Goal: Task Accomplishment & Management: Use online tool/utility

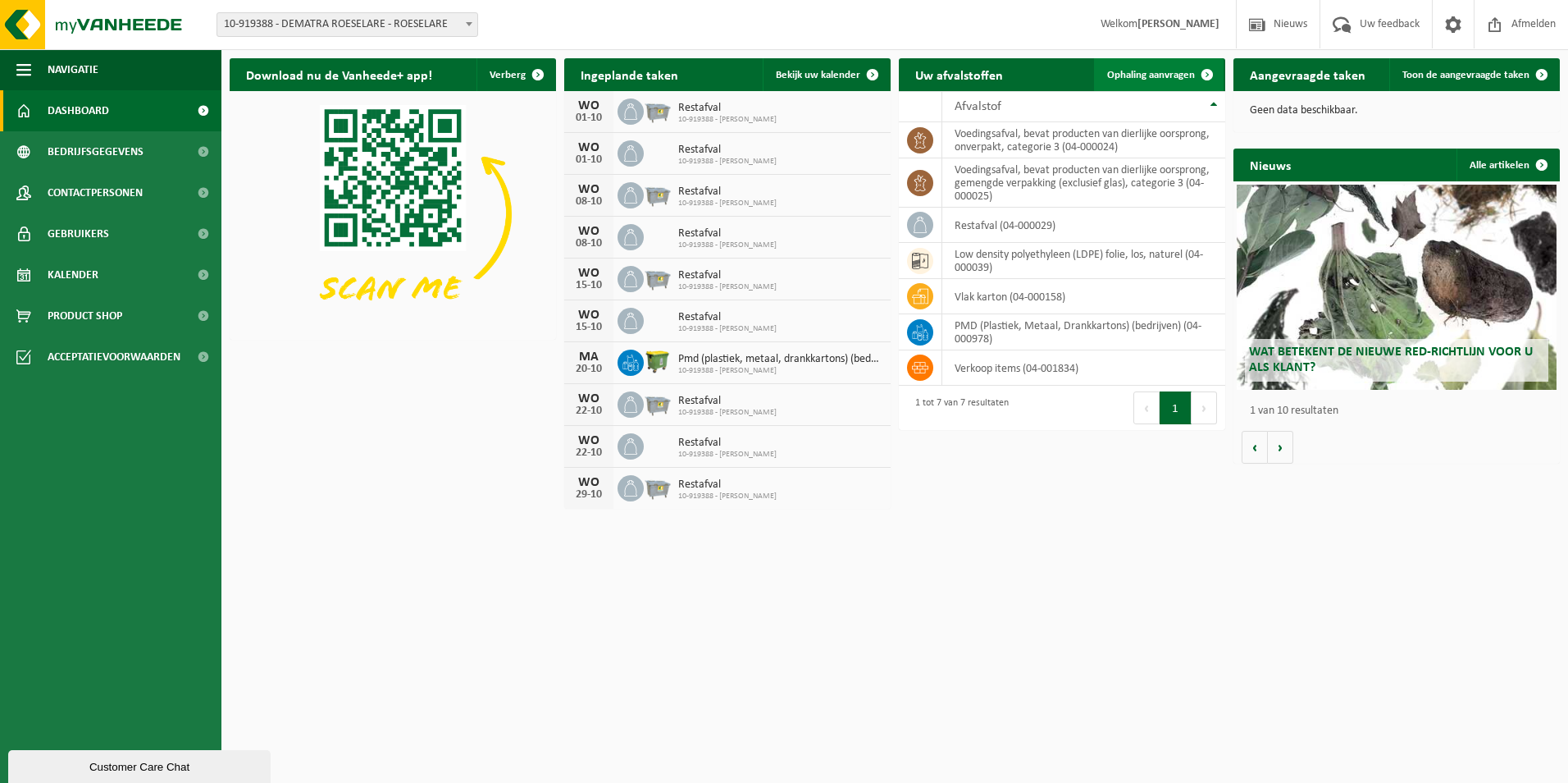
click at [1138, 72] on span "Ophaling aanvragen" at bounding box center [1151, 75] width 88 height 11
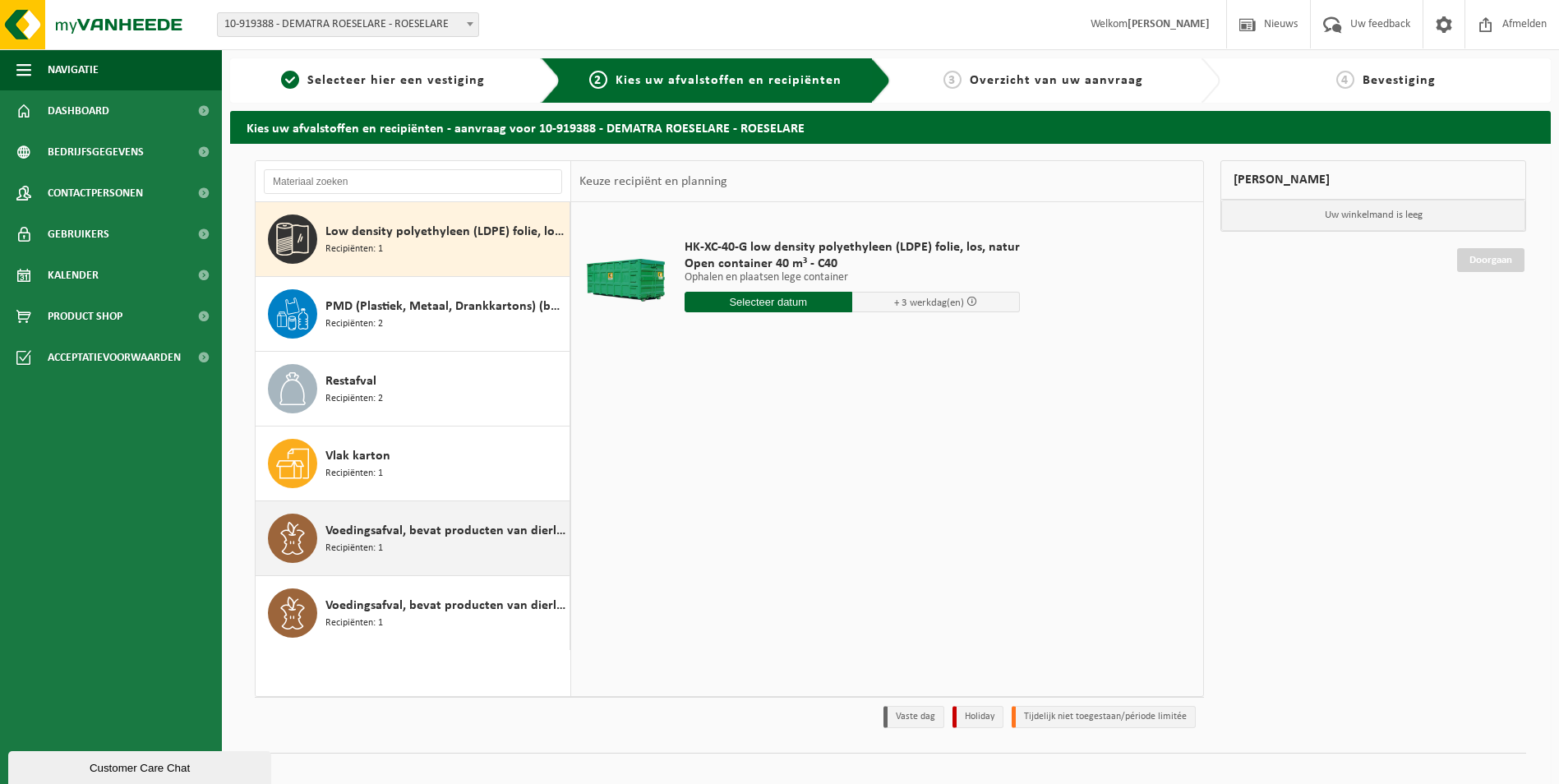
click at [395, 528] on span "Voedingsafval, bevat producten van dierlijke oorsprong, gemengde verpakking (ex…" at bounding box center [445, 531] width 240 height 20
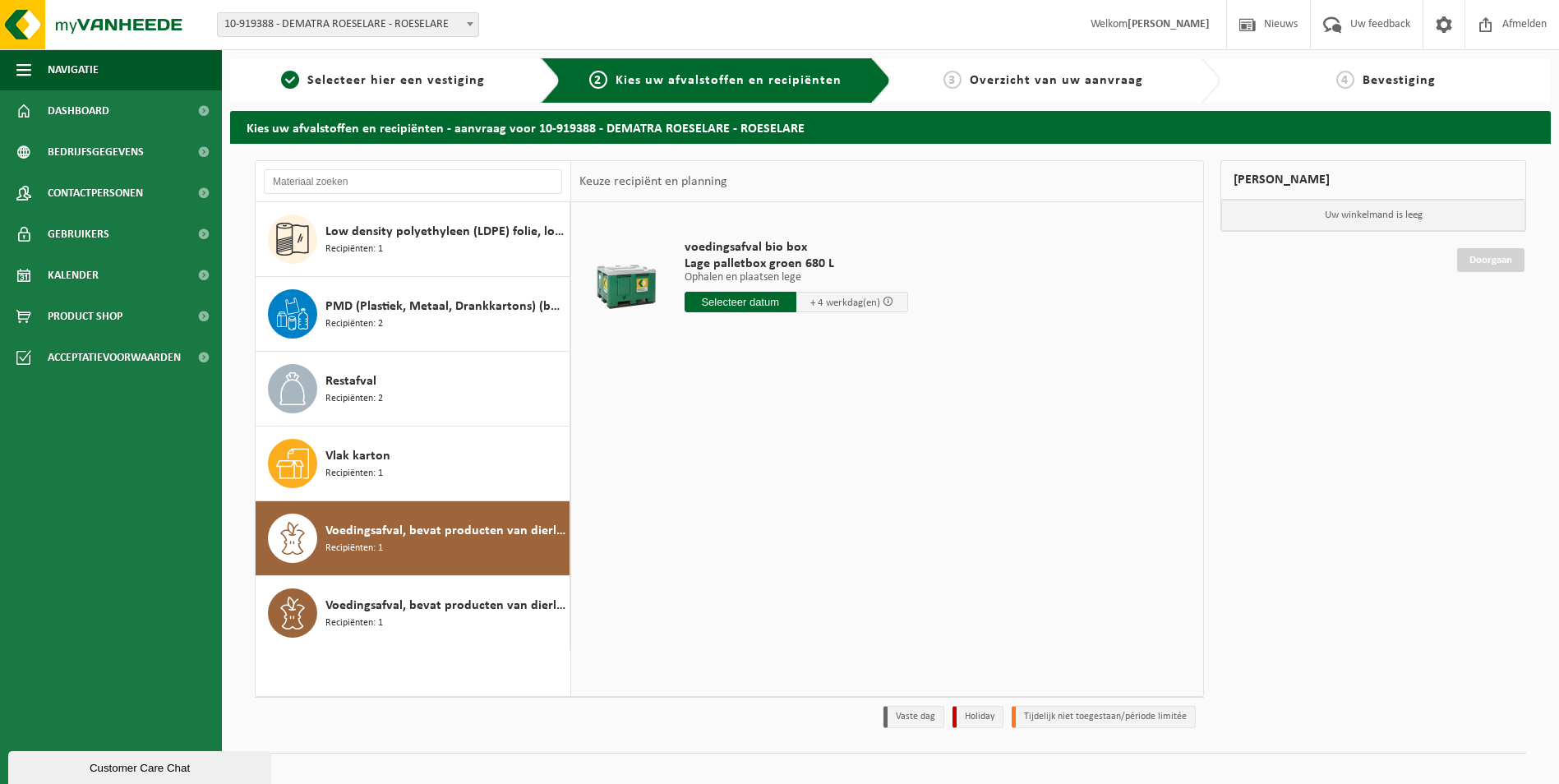
click at [719, 300] on input "text" at bounding box center [740, 301] width 111 height 20
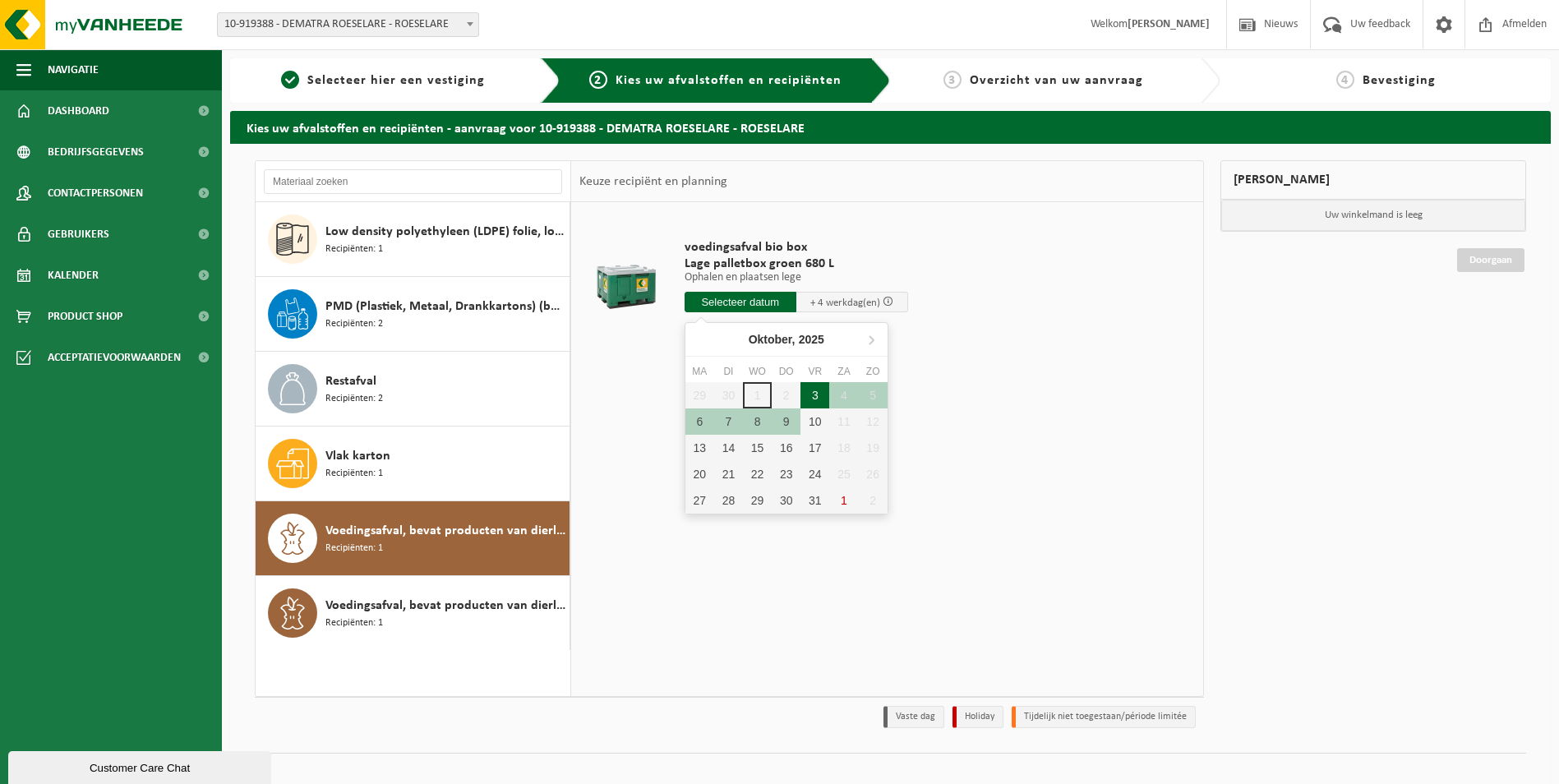
click at [816, 395] on div "3" at bounding box center [815, 394] width 29 height 26
type input "Van 2025-10-03"
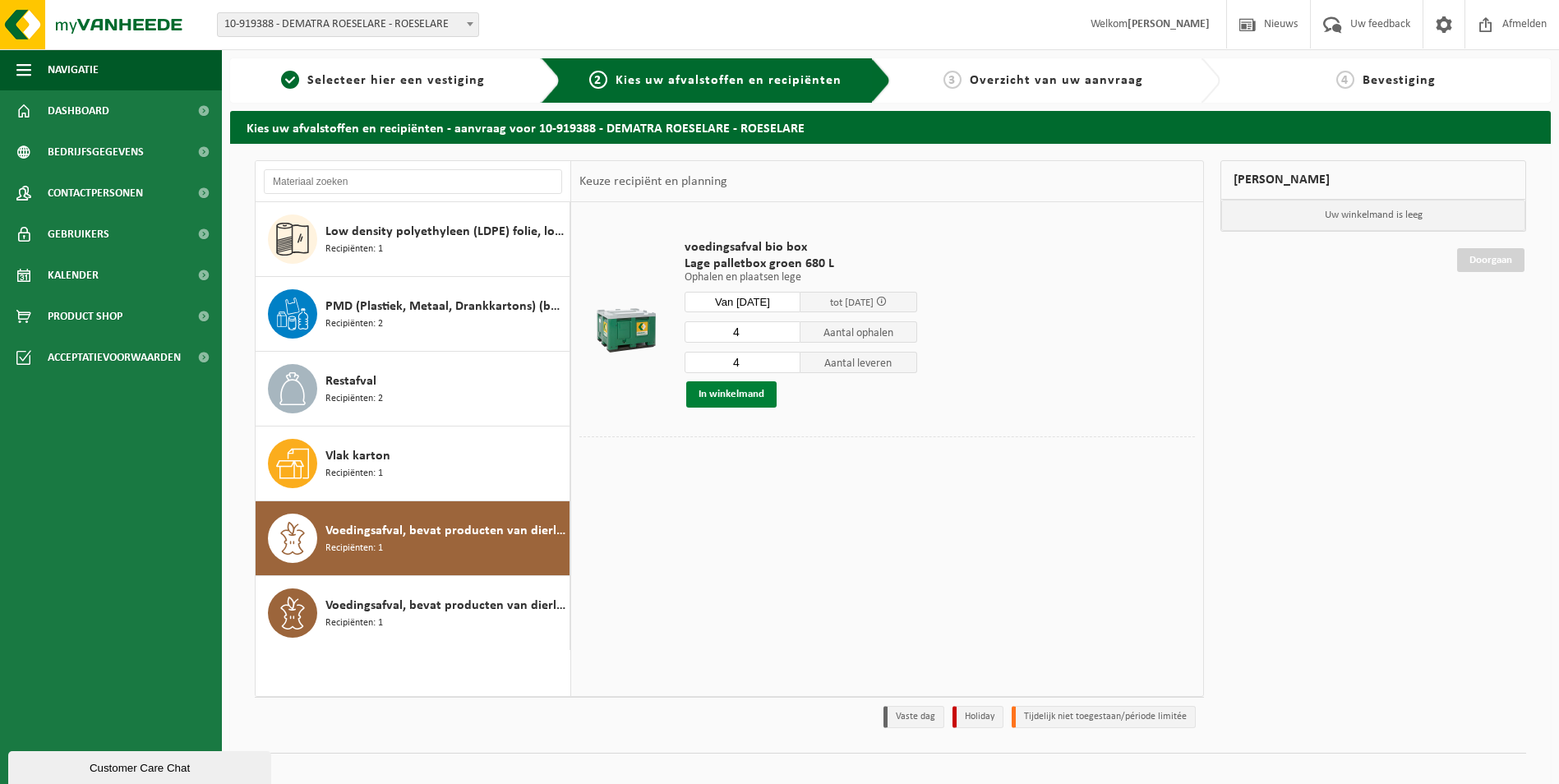
click at [718, 393] on button "In winkelmand" at bounding box center [732, 393] width 90 height 26
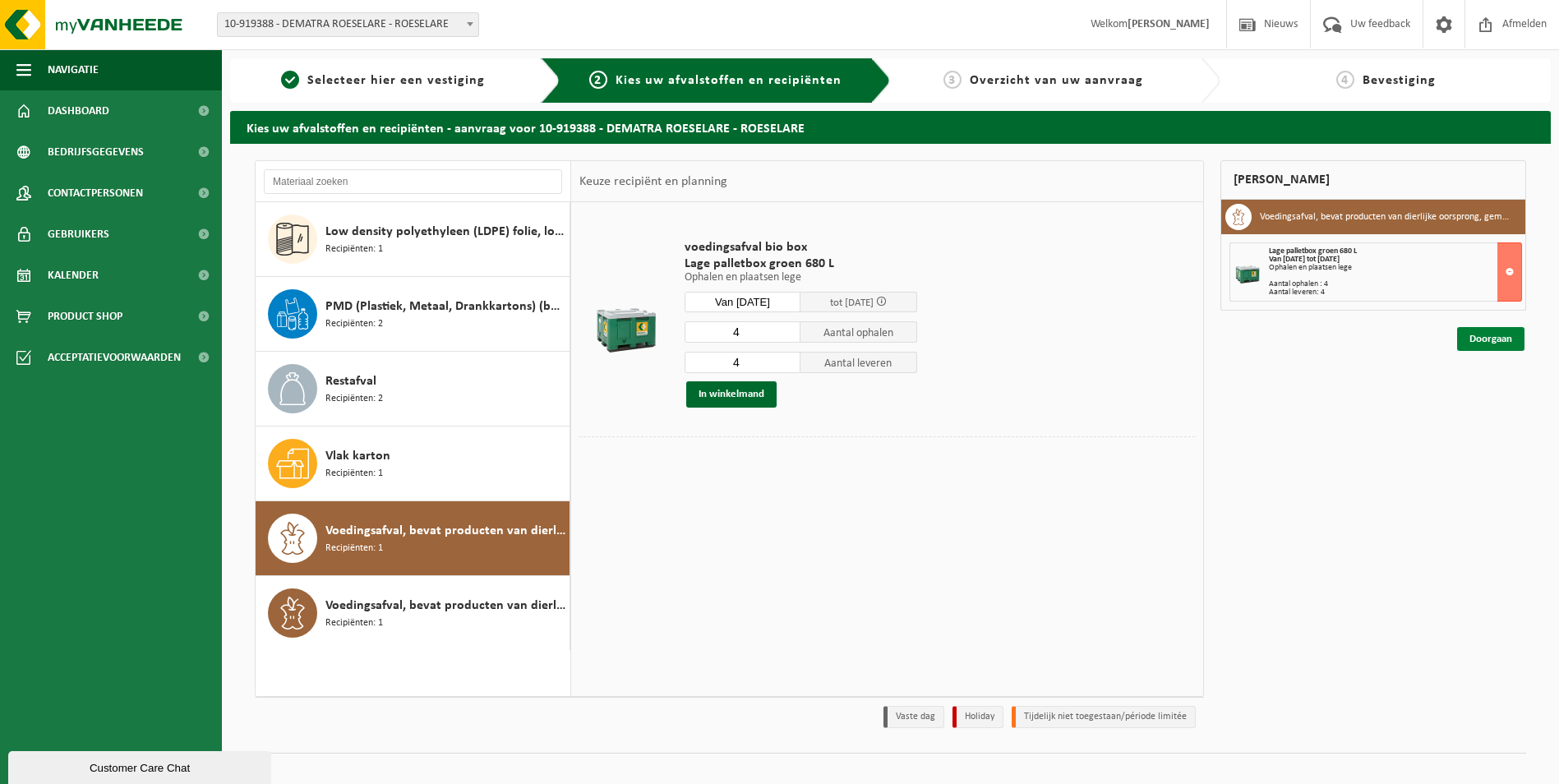
click at [1501, 339] on link "Doorgaan" at bounding box center [1491, 339] width 67 height 24
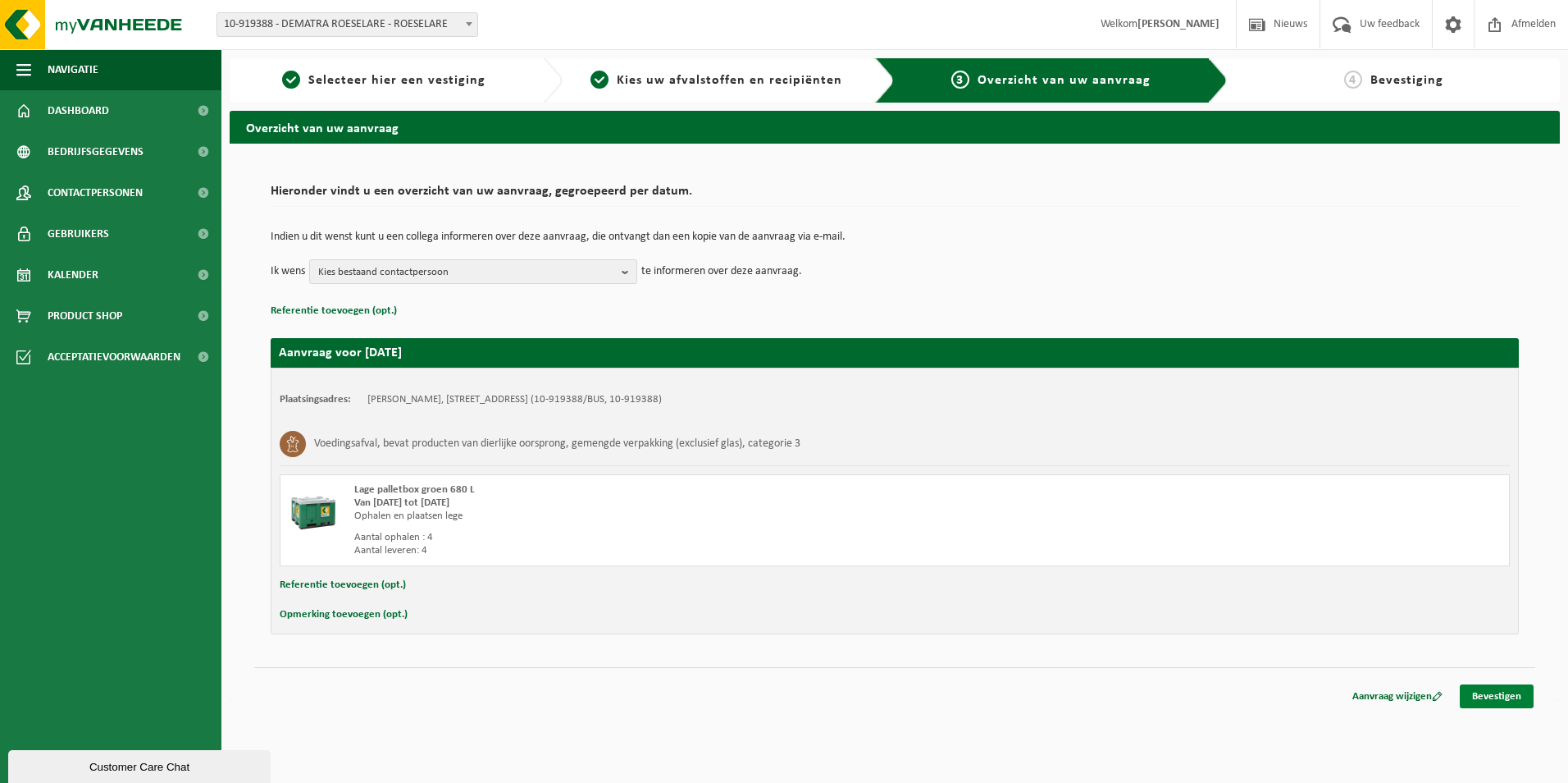
click at [1484, 696] on link "Bevestigen" at bounding box center [1496, 696] width 74 height 24
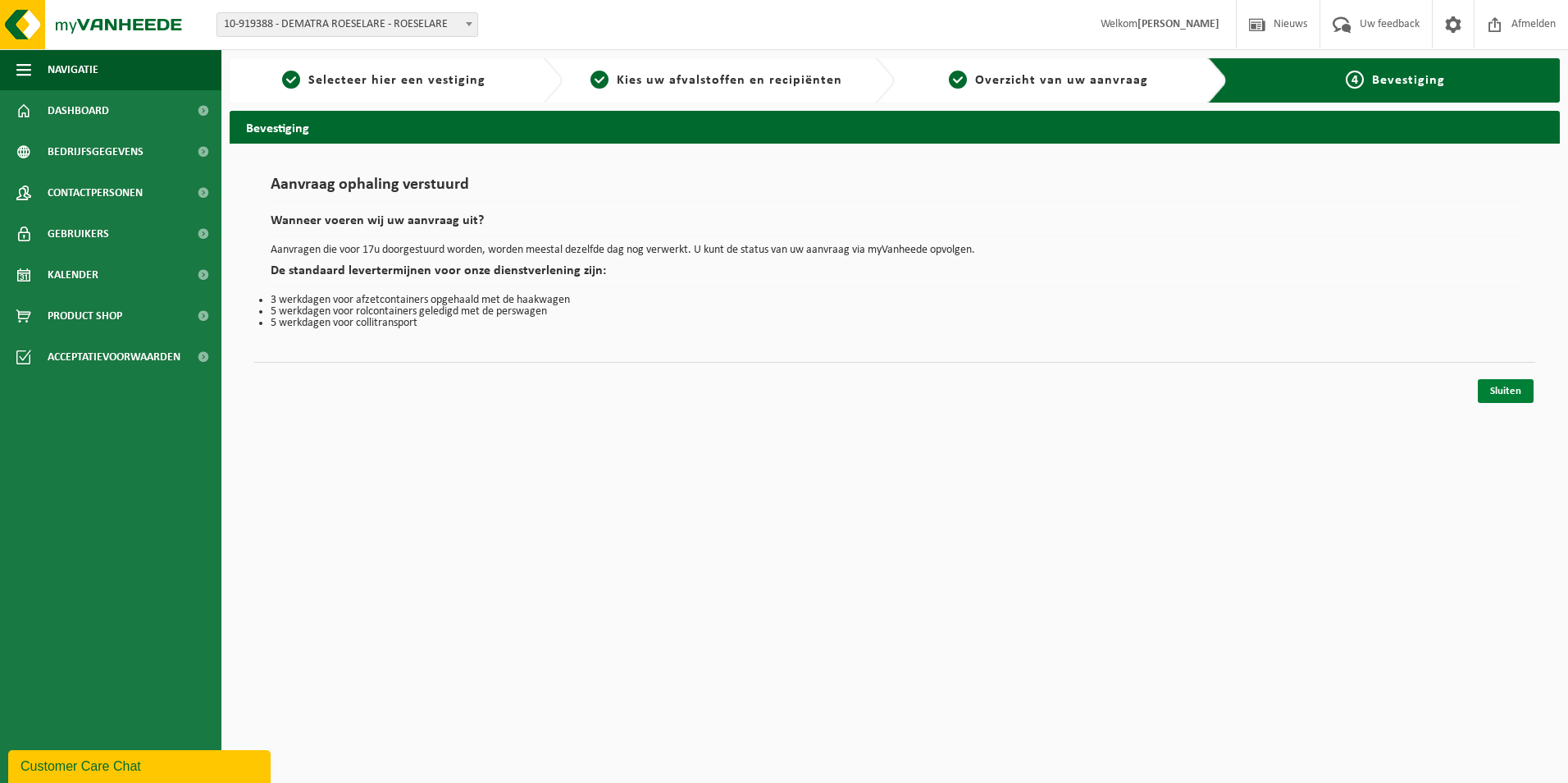
click at [1508, 395] on link "Sluiten" at bounding box center [1506, 391] width 56 height 24
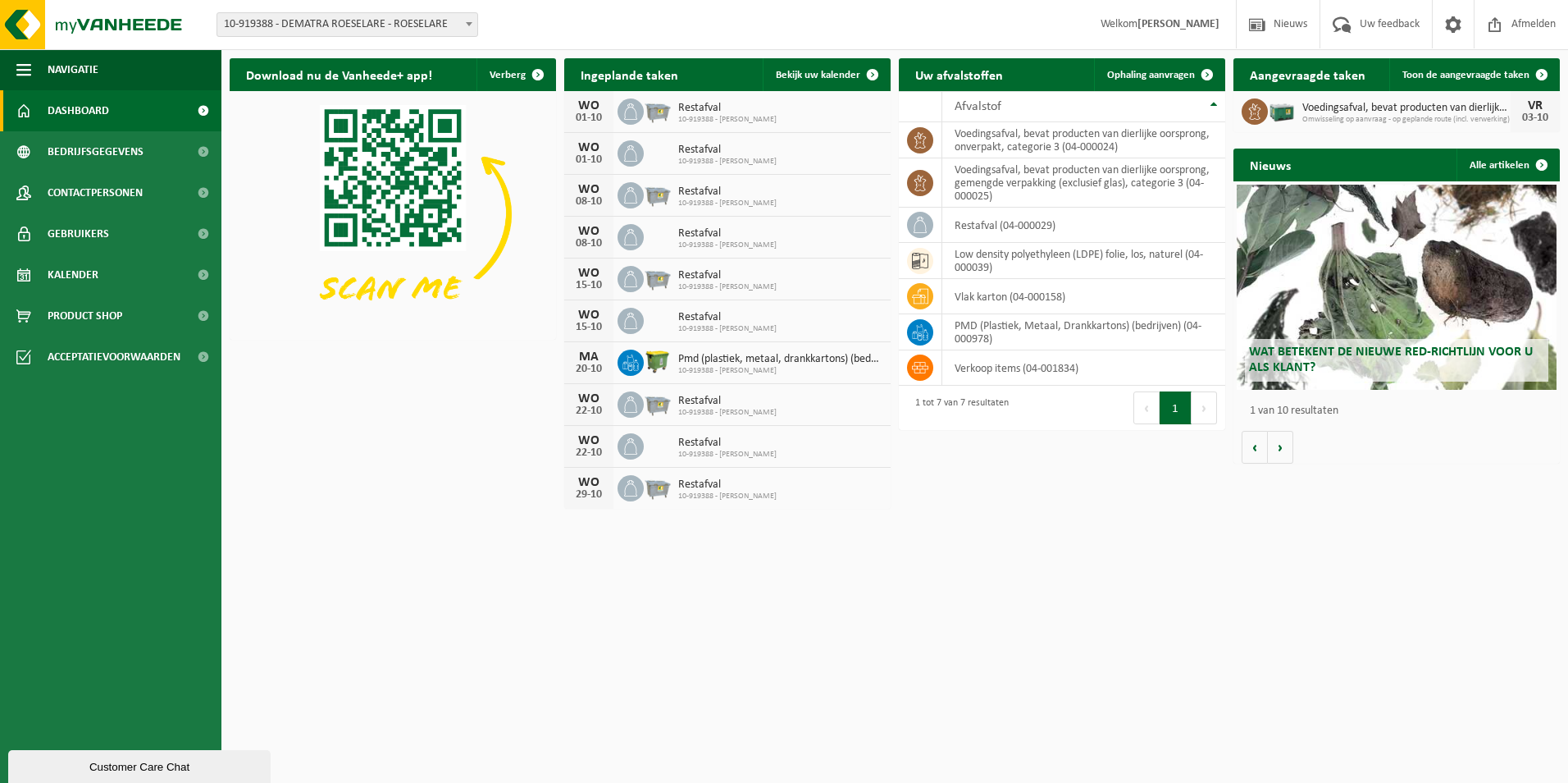
drag, startPoint x: 1543, startPoint y: 17, endPoint x: 544, endPoint y: 2, distance: 999.1
click at [1543, 17] on span "Afmelden" at bounding box center [1534, 24] width 53 height 49
